Goal: Navigation & Orientation: Find specific page/section

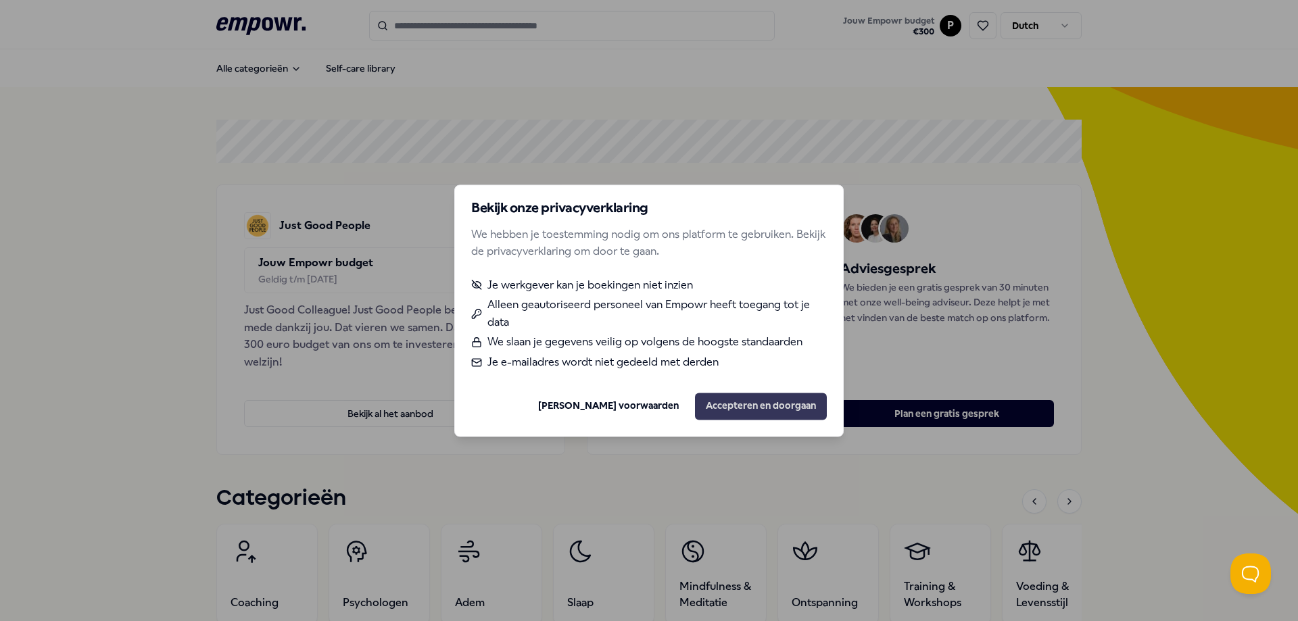
click at [738, 414] on button "Accepteren en doorgaan" at bounding box center [761, 406] width 132 height 27
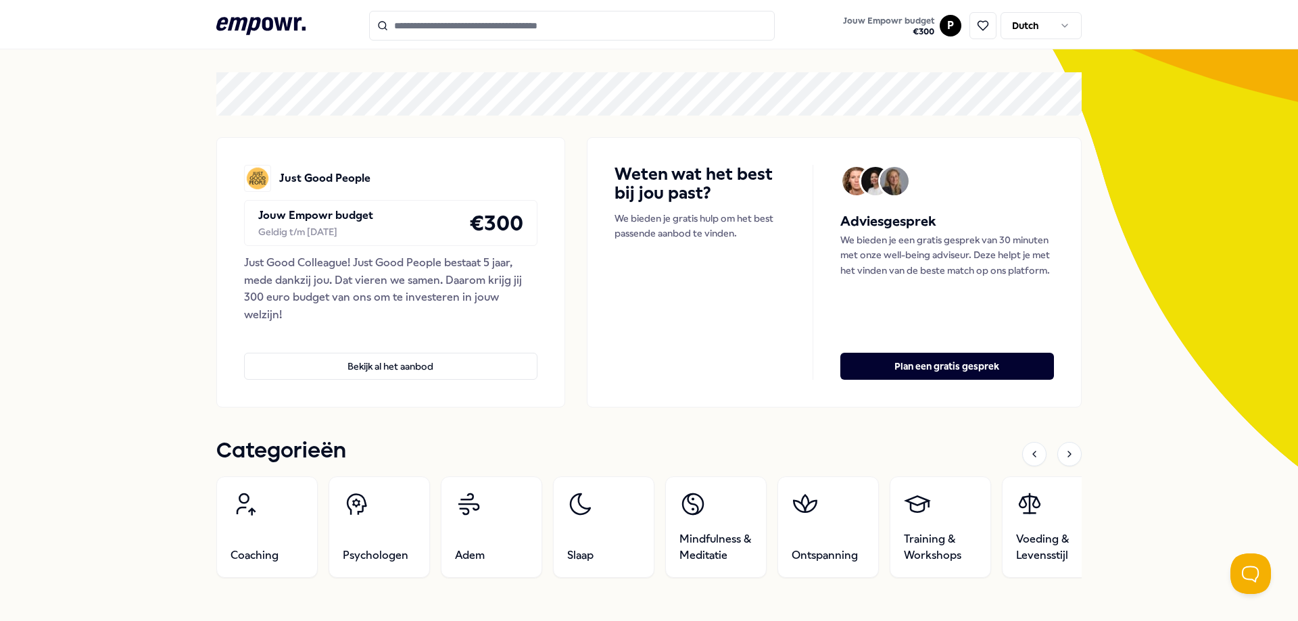
scroll to position [68, 0]
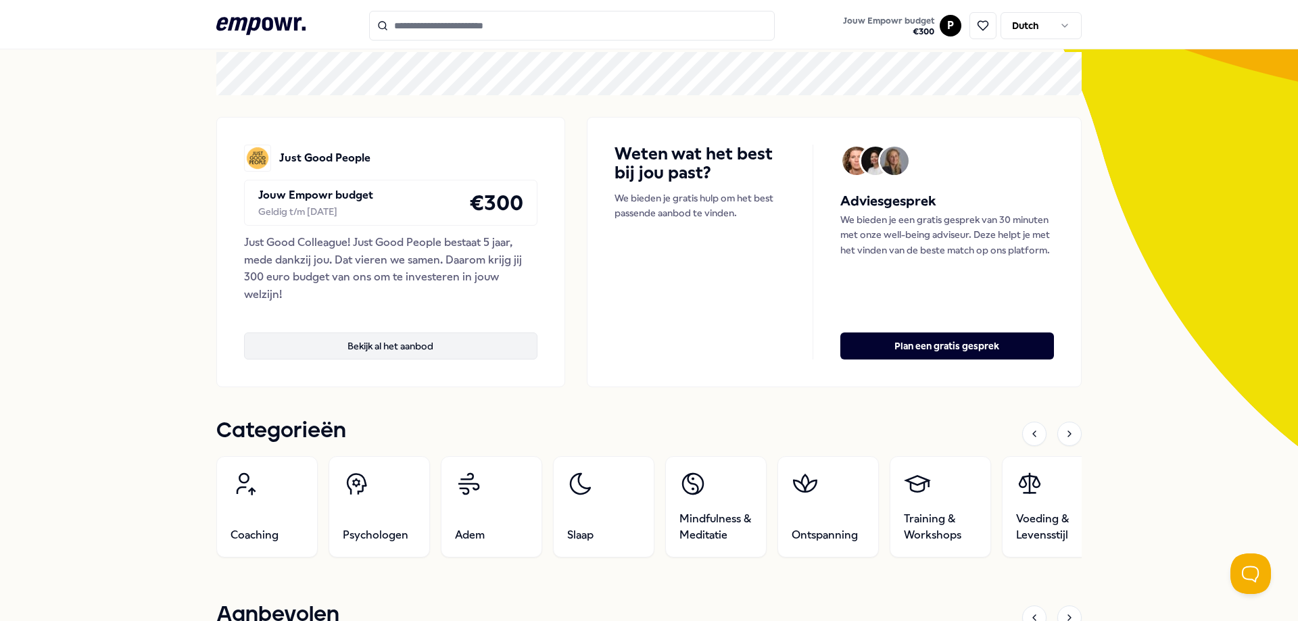
click at [390, 343] on button "Bekijk al het aanbod" at bounding box center [390, 346] width 293 height 27
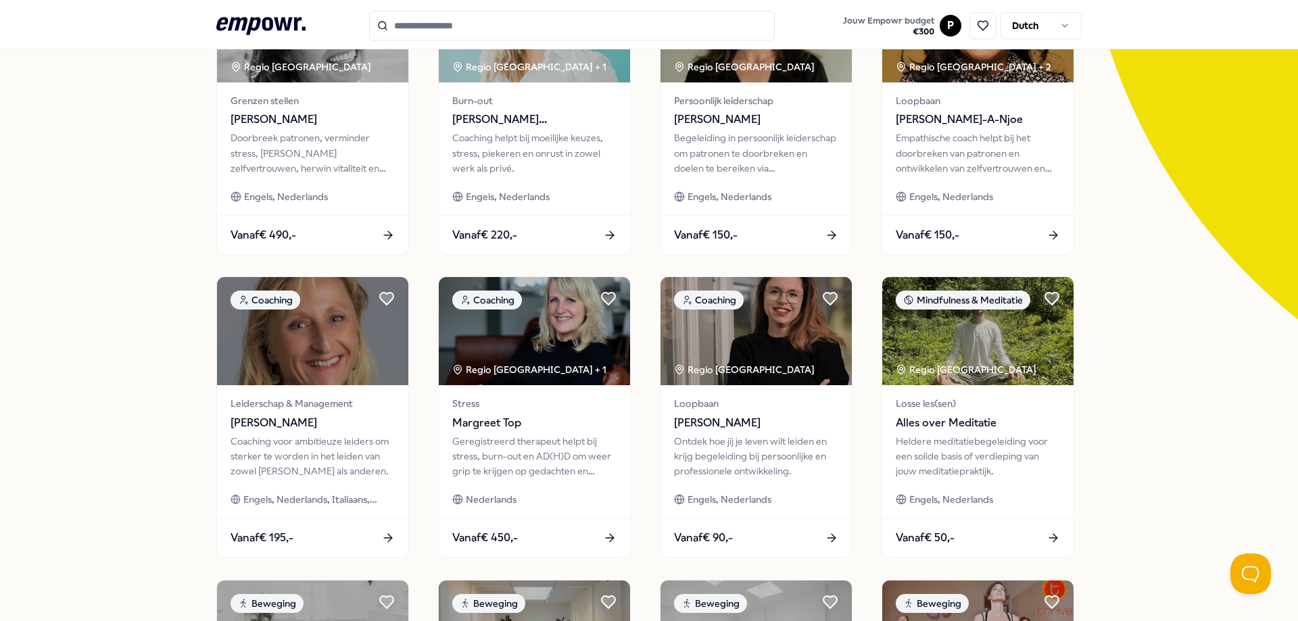
scroll to position [183, 0]
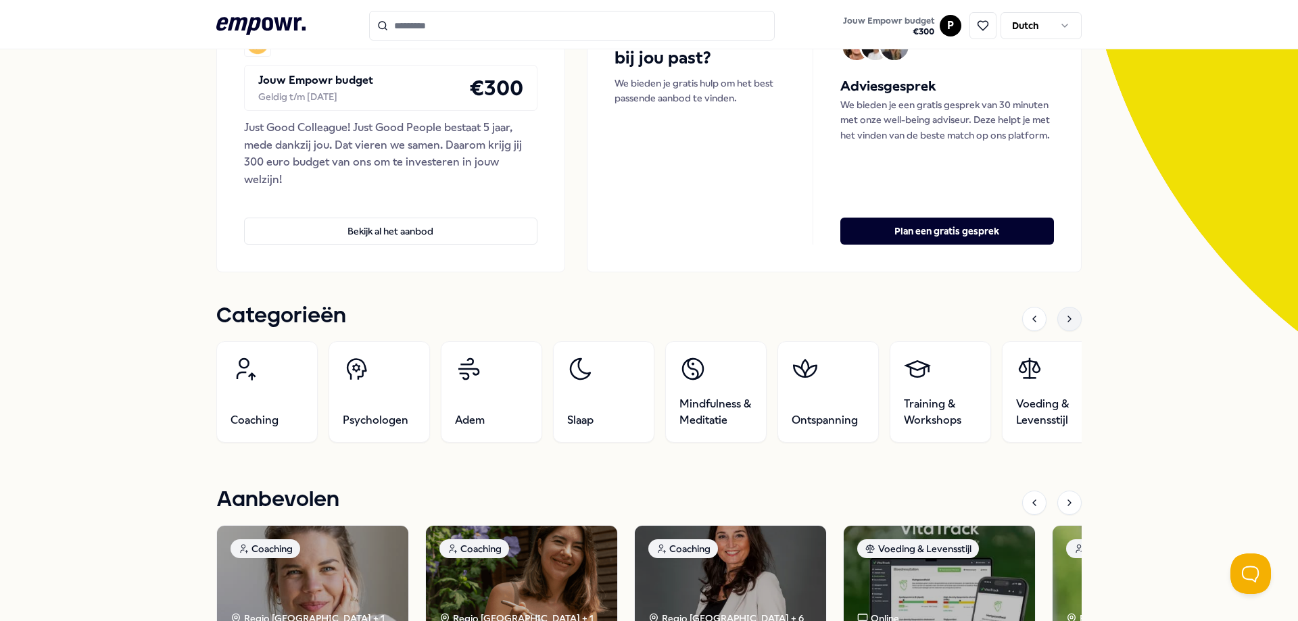
click at [1064, 319] on icon at bounding box center [1069, 319] width 11 height 11
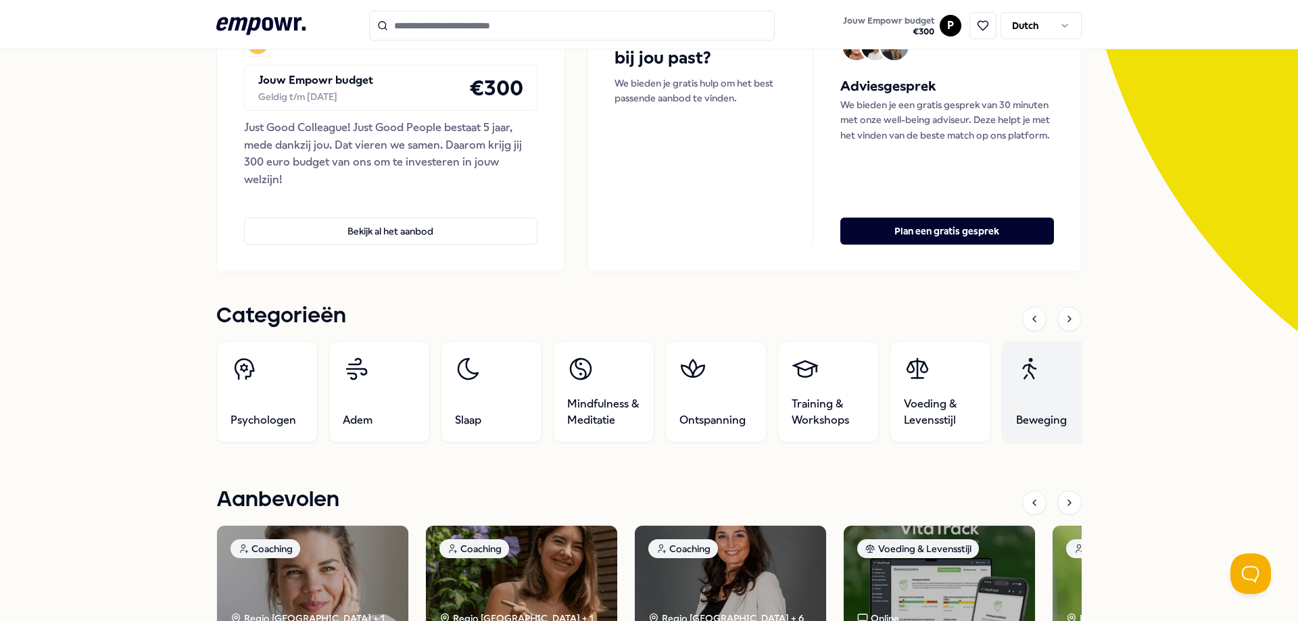
click at [1036, 404] on link "Beweging" at bounding box center [1052, 391] width 101 height 101
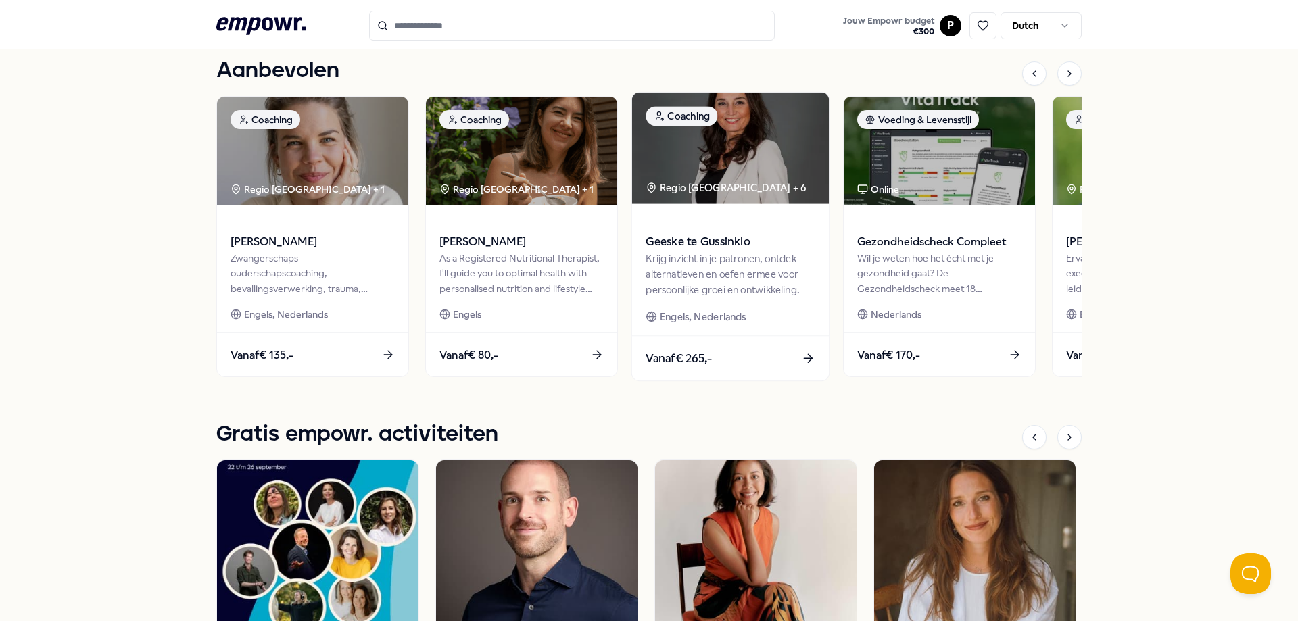
scroll to position [628, 0]
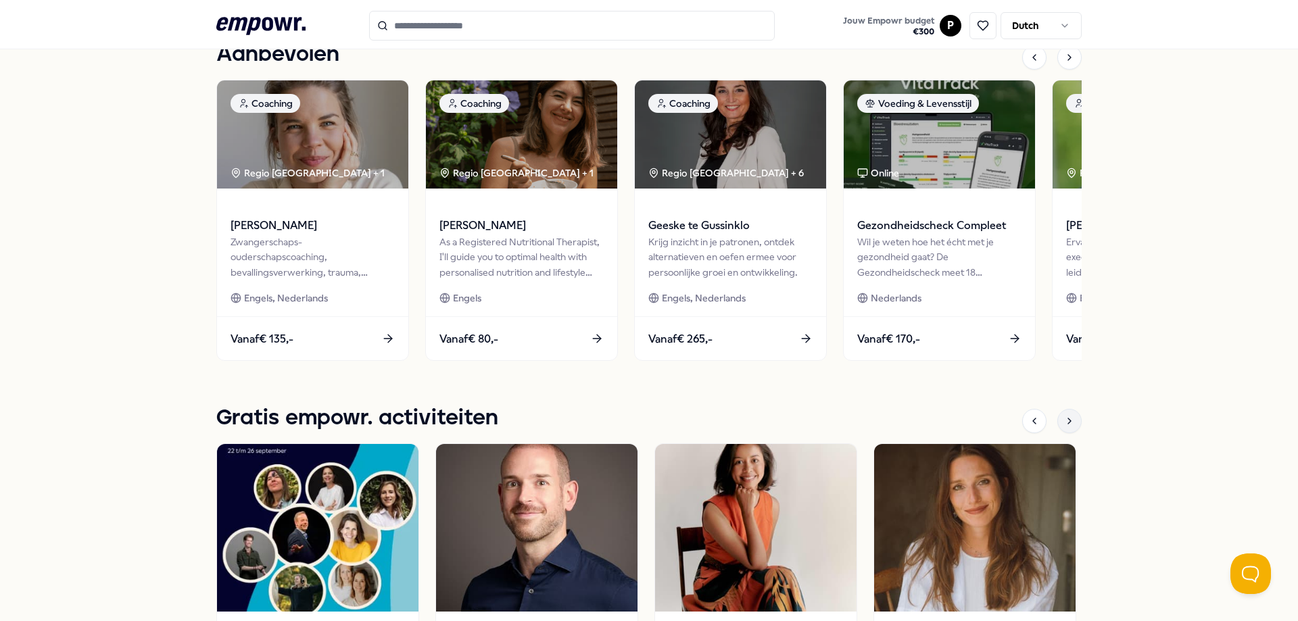
click at [1071, 423] on div at bounding box center [1069, 421] width 24 height 24
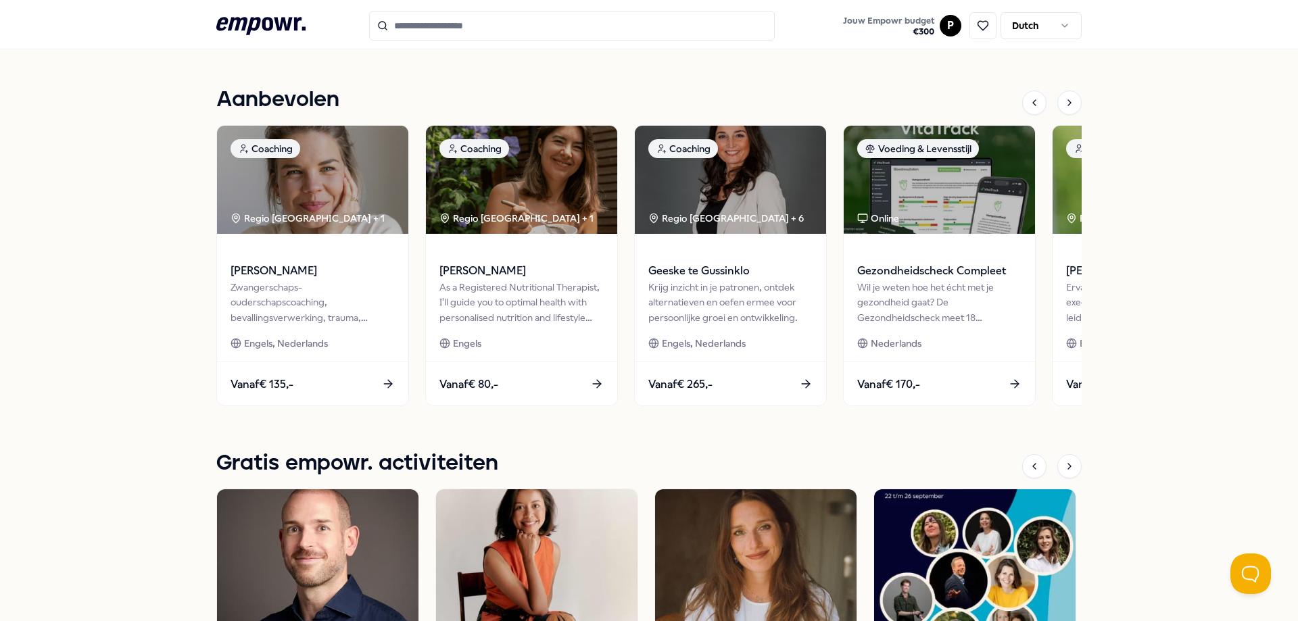
scroll to position [560, 0]
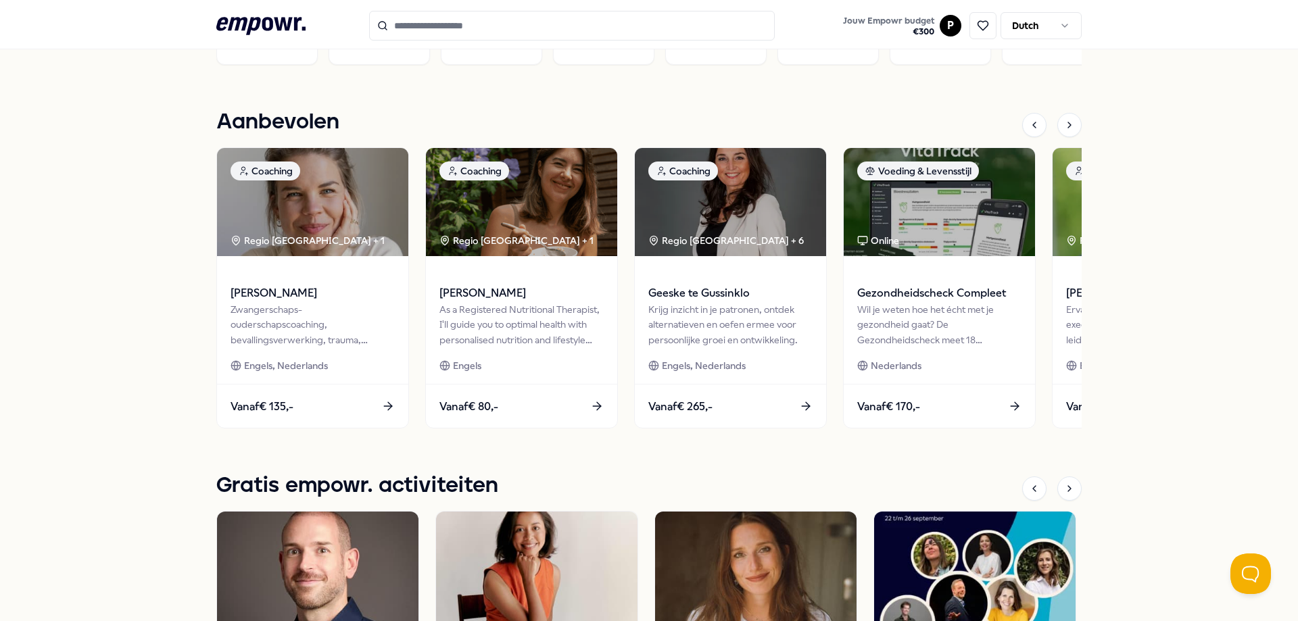
drag, startPoint x: 1057, startPoint y: 115, endPoint x: 1070, endPoint y: 112, distance: 13.1
click at [1060, 118] on div at bounding box center [1069, 125] width 24 height 24
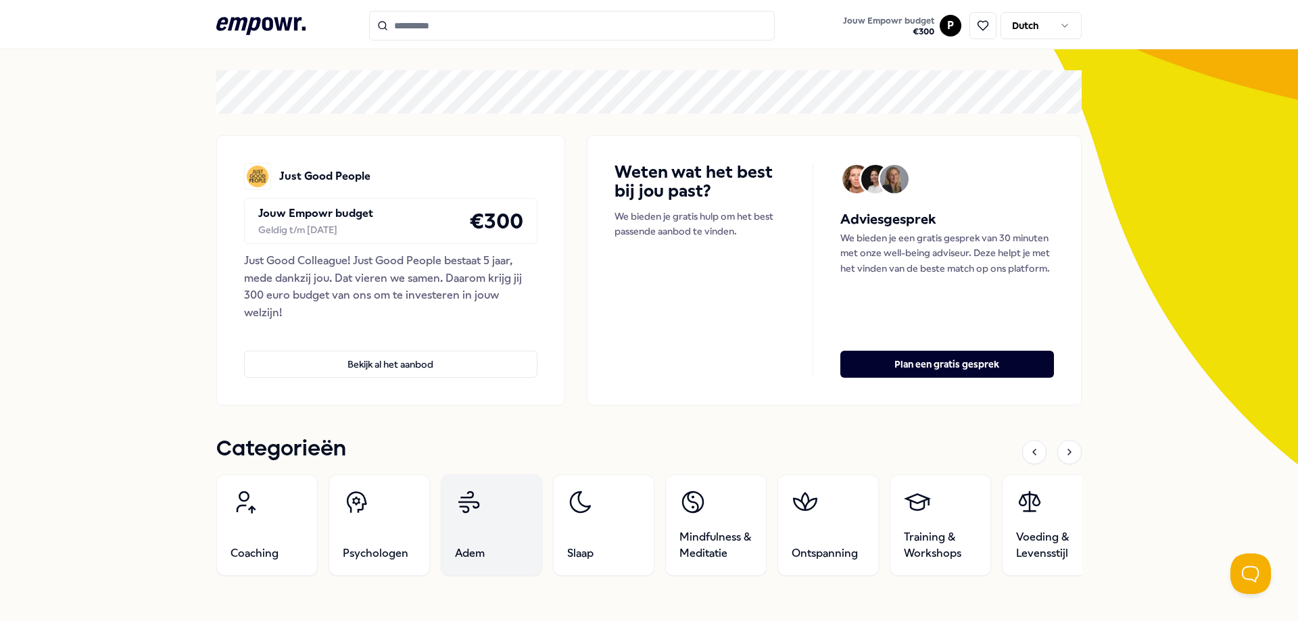
scroll to position [0, 0]
